Goal: Find specific page/section: Find specific page/section

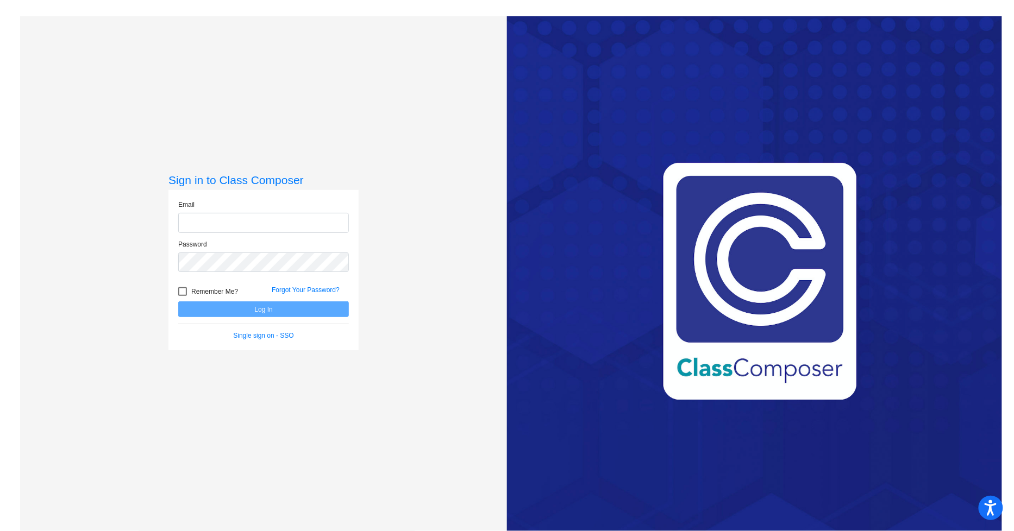
type input "[EMAIL_ADDRESS][DOMAIN_NAME]"
click at [282, 304] on button "Log In" at bounding box center [263, 310] width 171 height 16
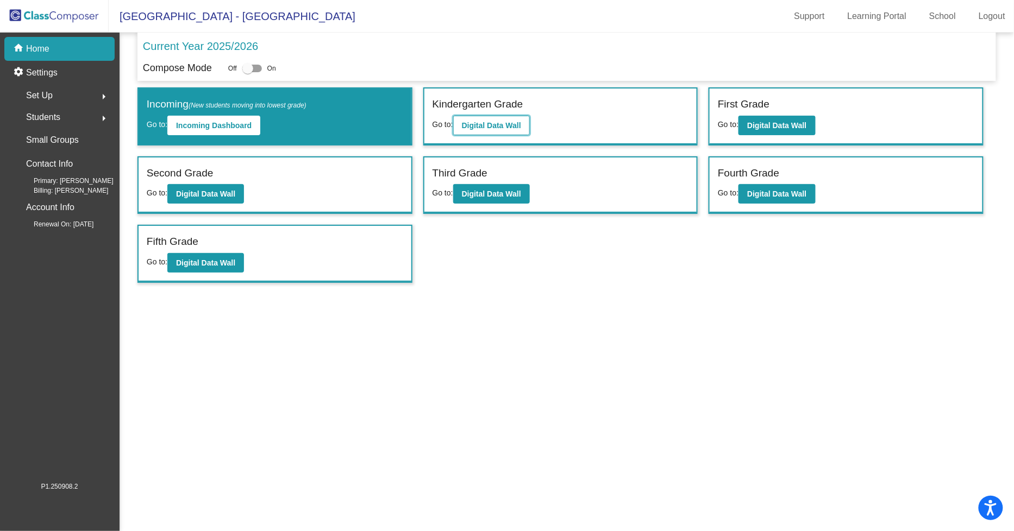
click at [462, 126] on b "Digital Data Wall" at bounding box center [491, 125] width 59 height 9
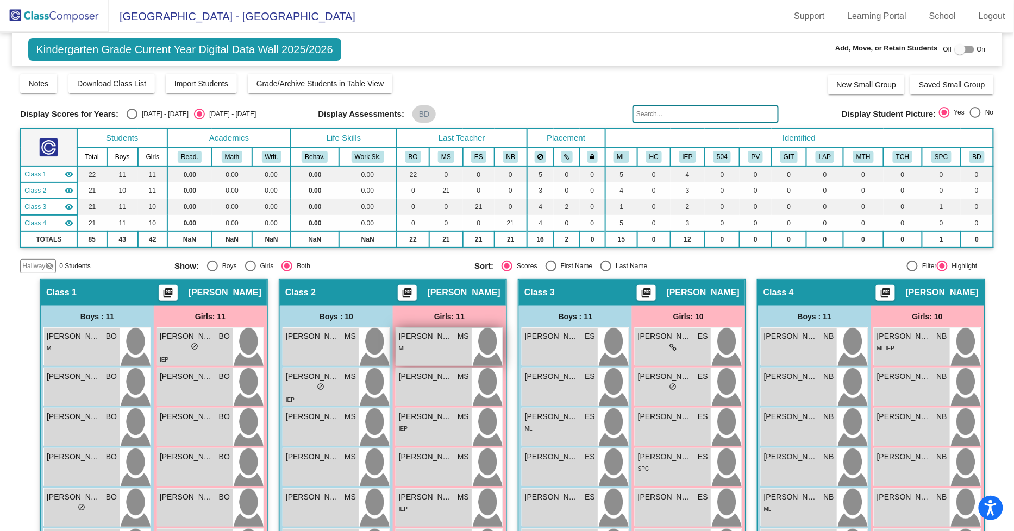
scroll to position [198, 0]
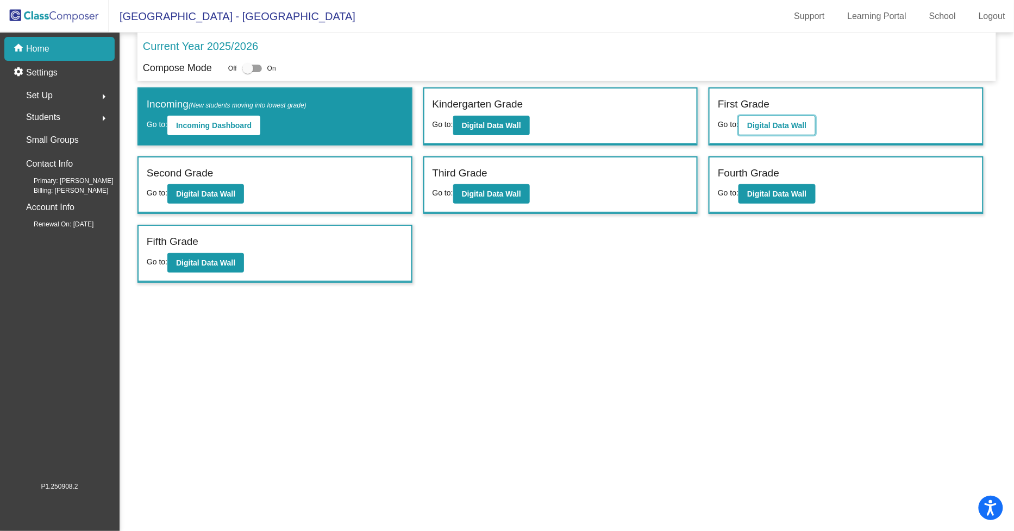
click at [781, 130] on button "Digital Data Wall" at bounding box center [776, 126] width 77 height 20
click at [199, 195] on b "Digital Data Wall" at bounding box center [205, 194] width 59 height 9
click at [497, 190] on b "Digital Data Wall" at bounding box center [491, 194] width 59 height 9
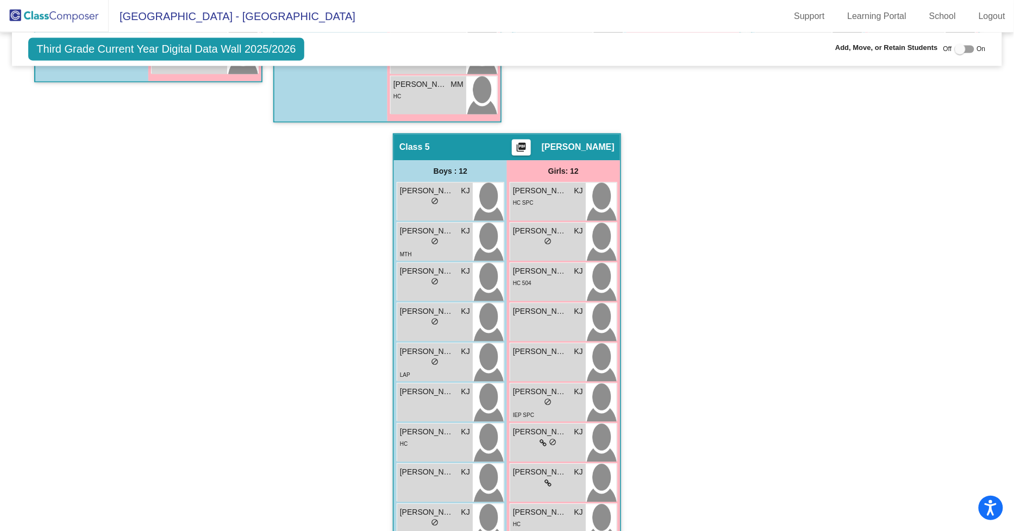
scroll to position [792, 0]
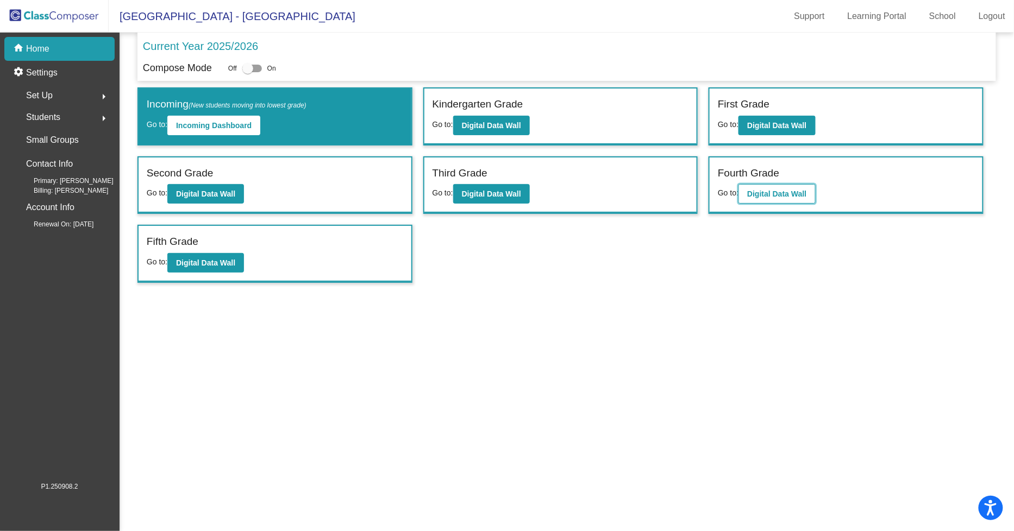
click at [763, 190] on b "Digital Data Wall" at bounding box center [776, 194] width 59 height 9
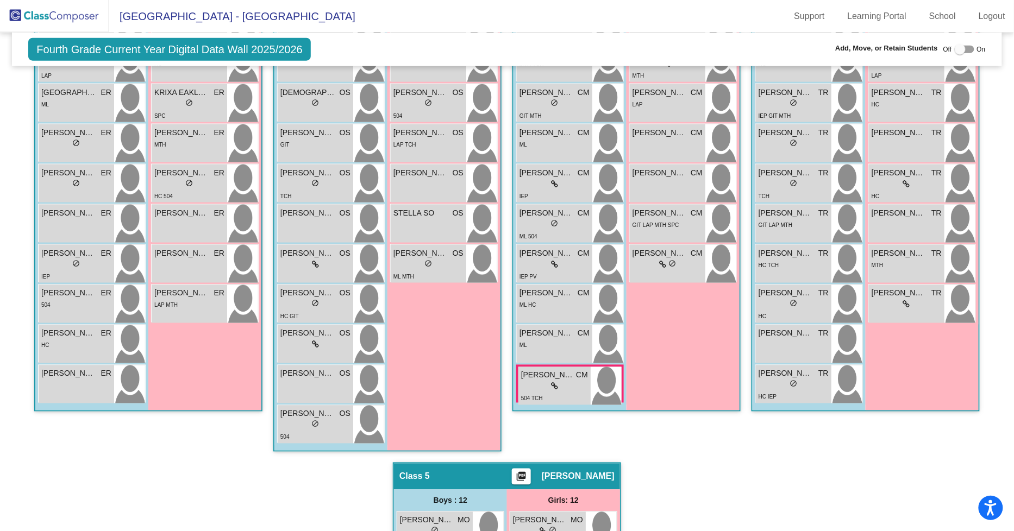
scroll to position [594, 0]
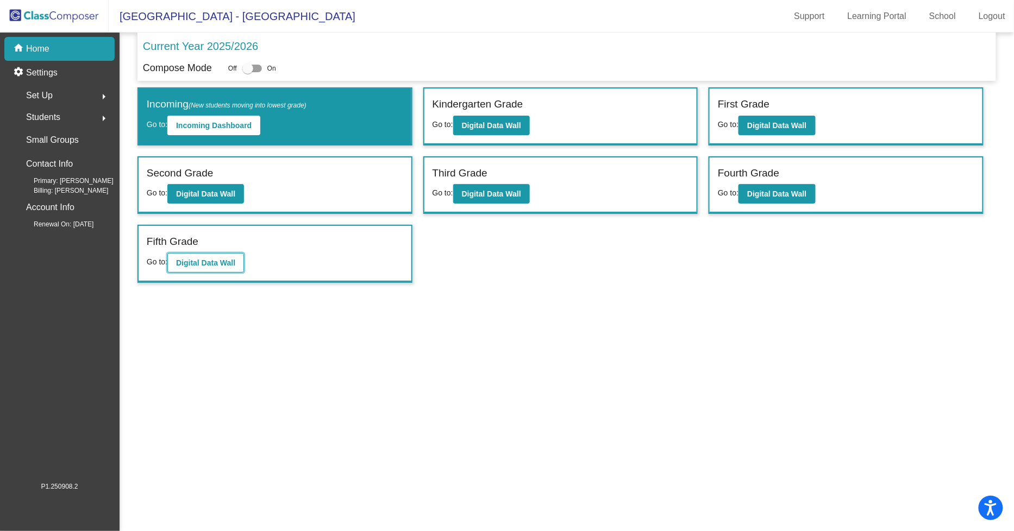
click at [215, 259] on b "Digital Data Wall" at bounding box center [205, 263] width 59 height 9
